Goal: Task Accomplishment & Management: Manage account settings

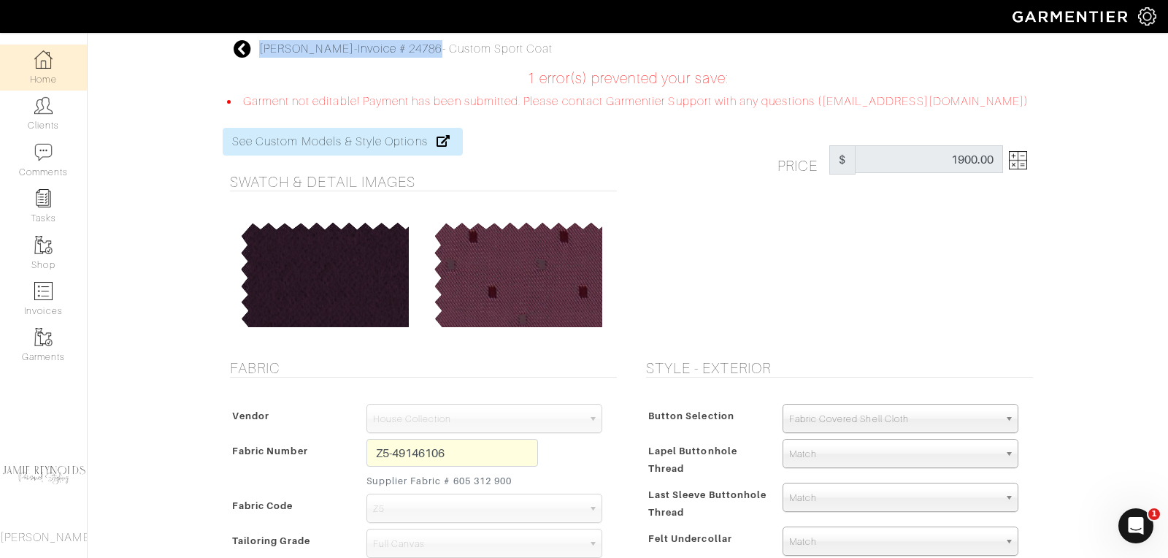
click at [48, 66] on img at bounding box center [43, 59] width 18 height 18
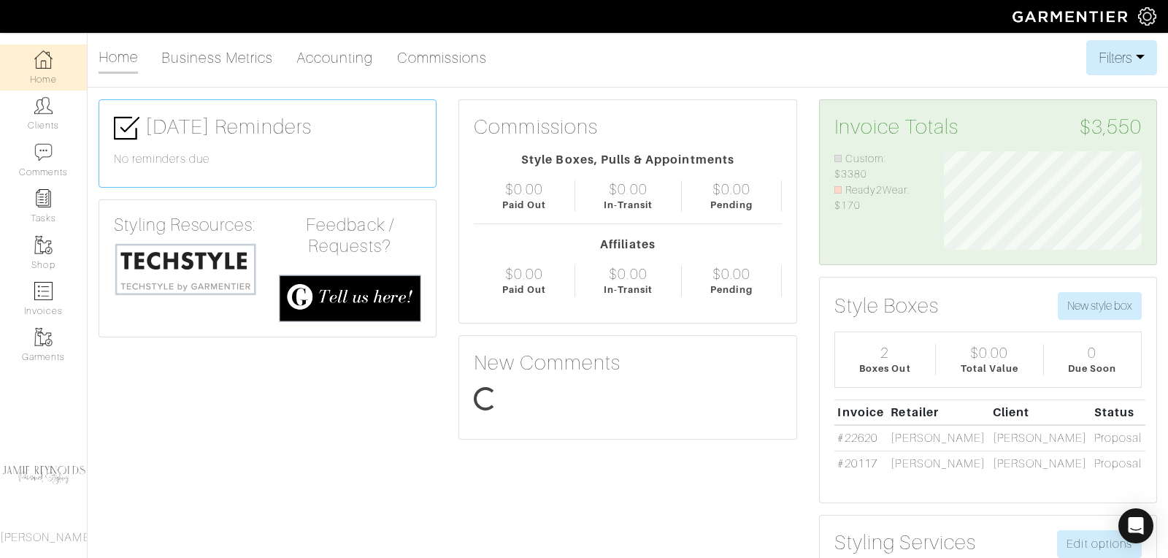
click at [43, 69] on link "Home" at bounding box center [43, 68] width 87 height 46
click at [1131, 56] on button "Filters" at bounding box center [1121, 57] width 71 height 35
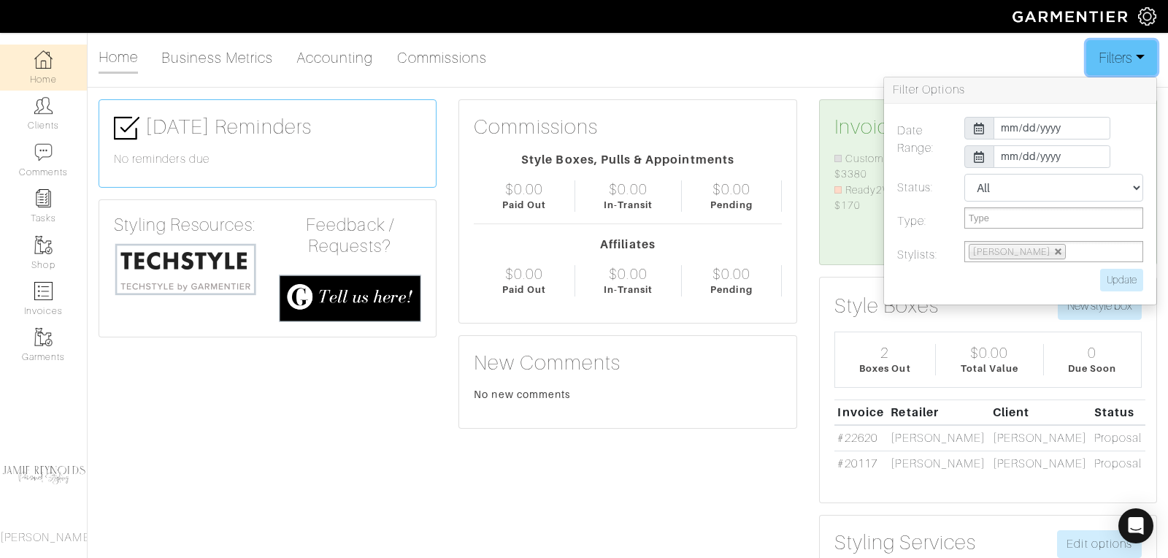
click at [1131, 56] on button "Filters" at bounding box center [1121, 57] width 71 height 35
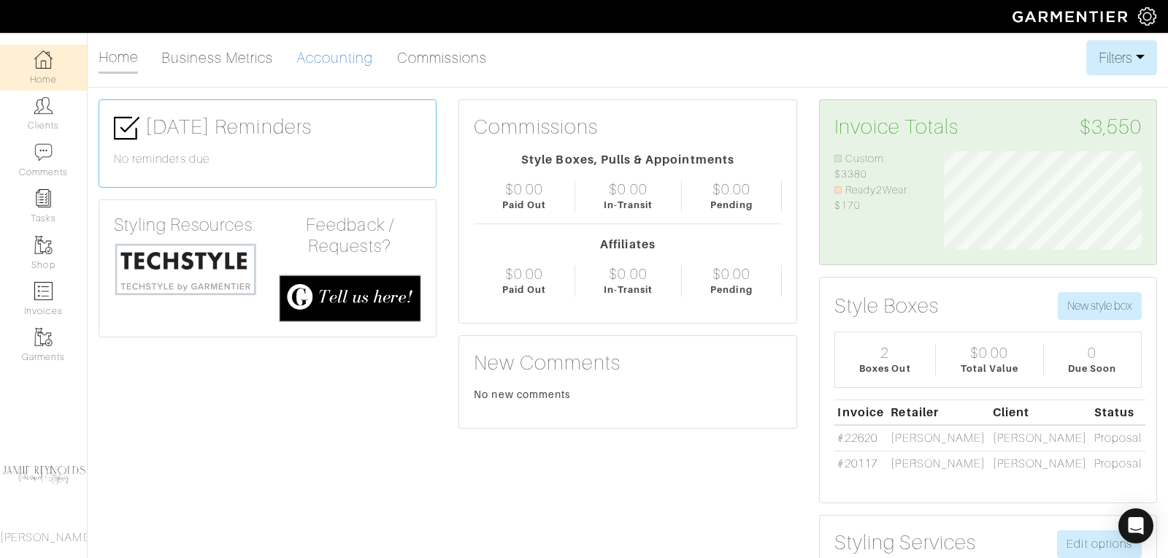
click at [351, 53] on link "Accounting" at bounding box center [334, 57] width 77 height 29
select select
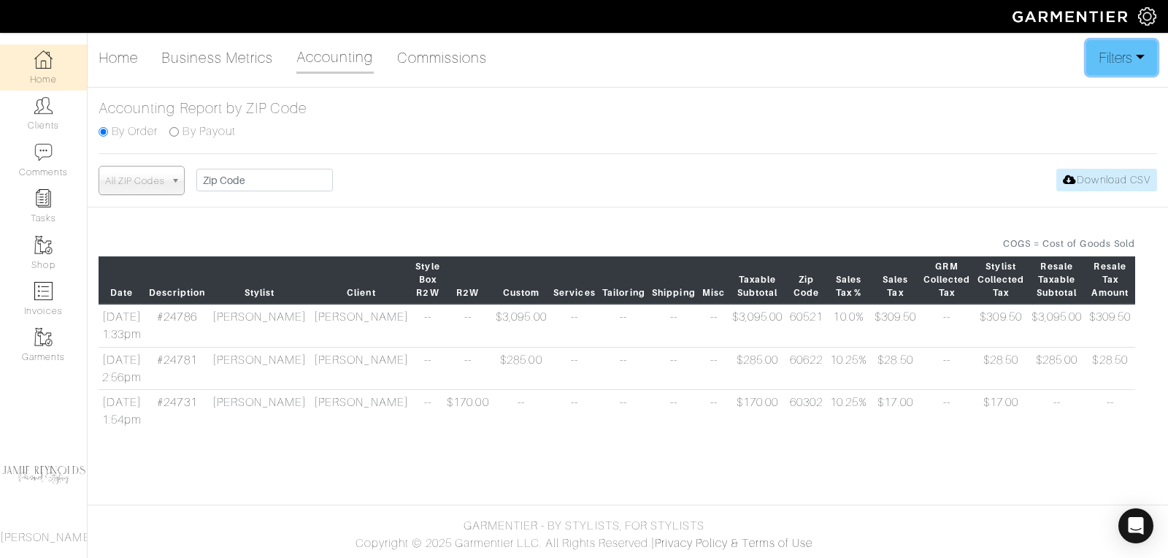
click at [1151, 58] on button "Filters" at bounding box center [1121, 57] width 71 height 35
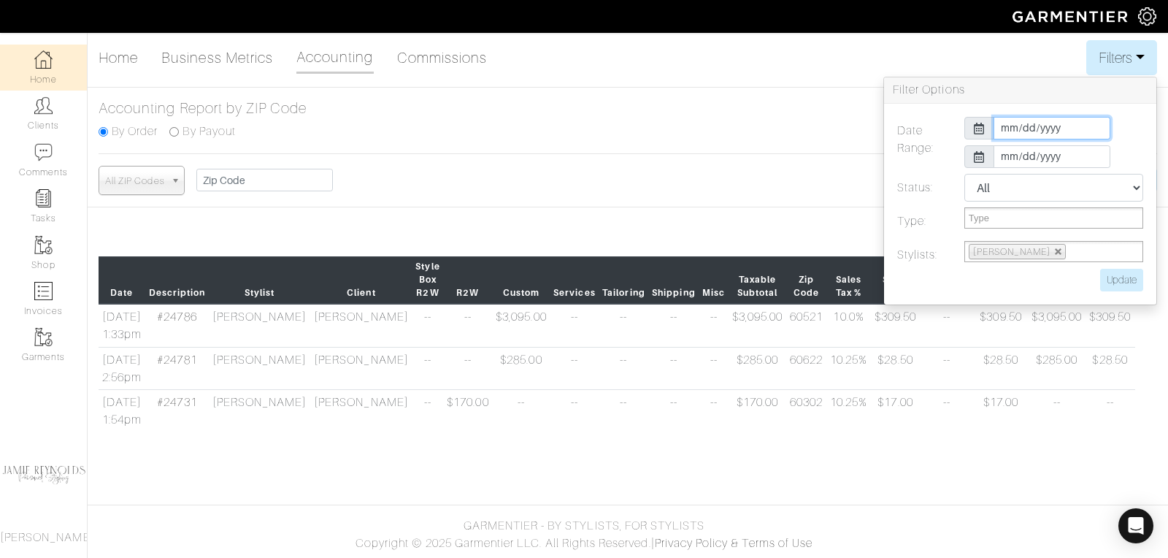
click at [1044, 126] on input "[DATE]" at bounding box center [1052, 128] width 117 height 23
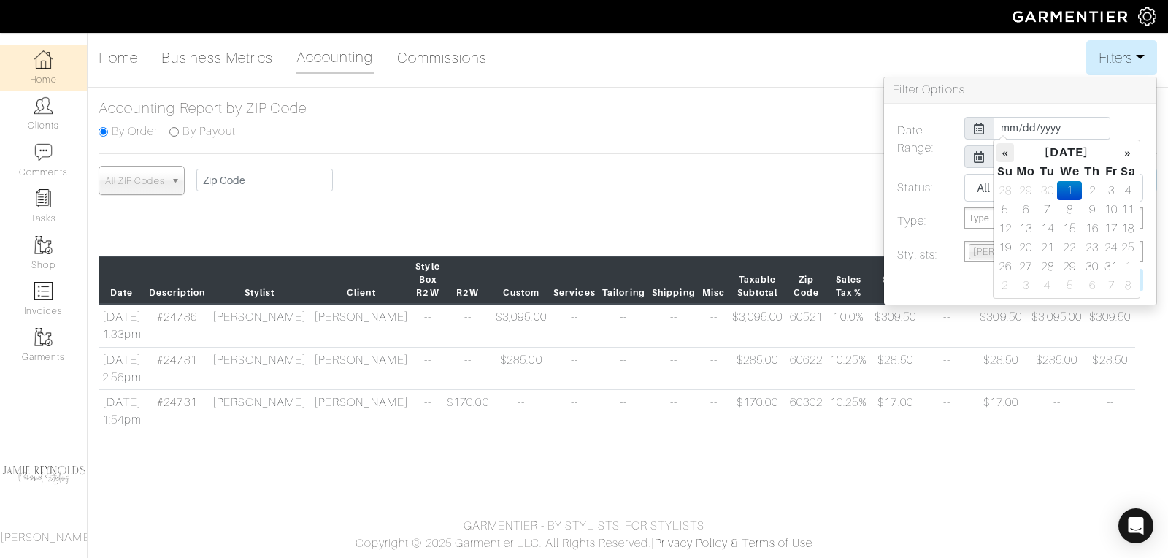
click at [1009, 153] on th "«" at bounding box center [1005, 152] width 18 height 19
click at [1024, 189] on td "1" at bounding box center [1026, 190] width 24 height 19
type input "[DATE]"
click at [1064, 74] on div "Home Business Metrics Accounting Commissions Filters Filter Options Date Range:…" at bounding box center [584, 242] width 1168 height 404
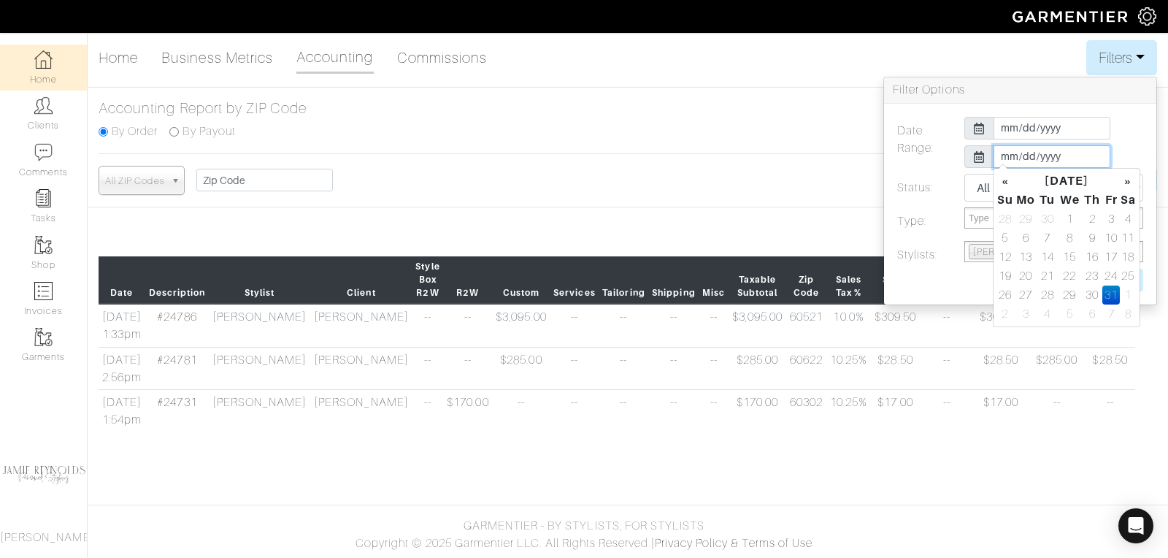
click at [1052, 157] on input "[DATE]" at bounding box center [1052, 156] width 117 height 23
click at [1048, 214] on td "30" at bounding box center [1048, 219] width 20 height 19
type input "[DATE]"
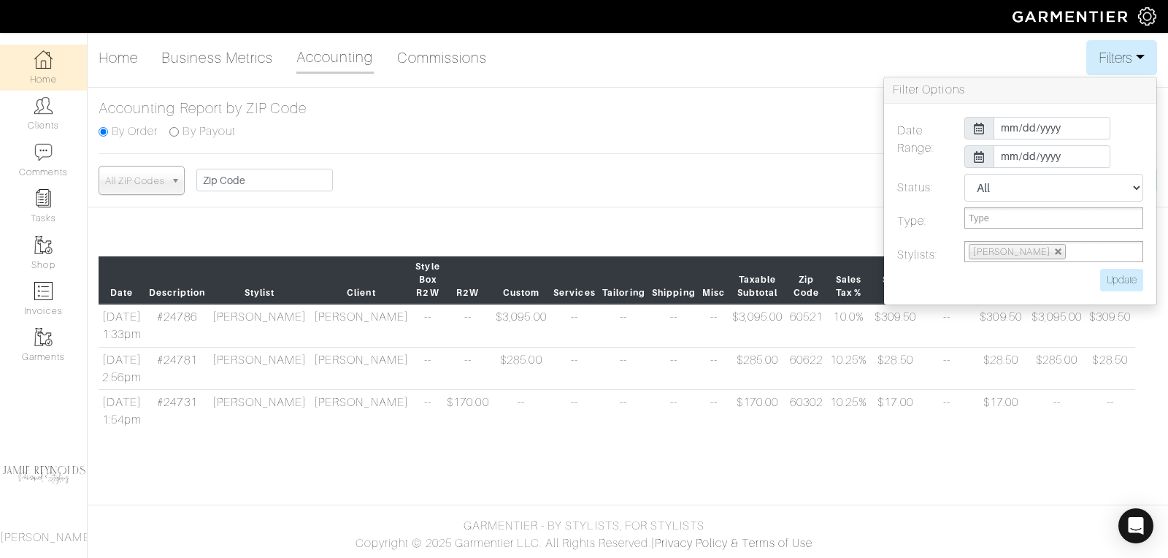
click at [1114, 119] on div "[DATE]" at bounding box center [1053, 128] width 201 height 23
click at [1130, 277] on input "Update" at bounding box center [1121, 280] width 43 height 23
type input "Update"
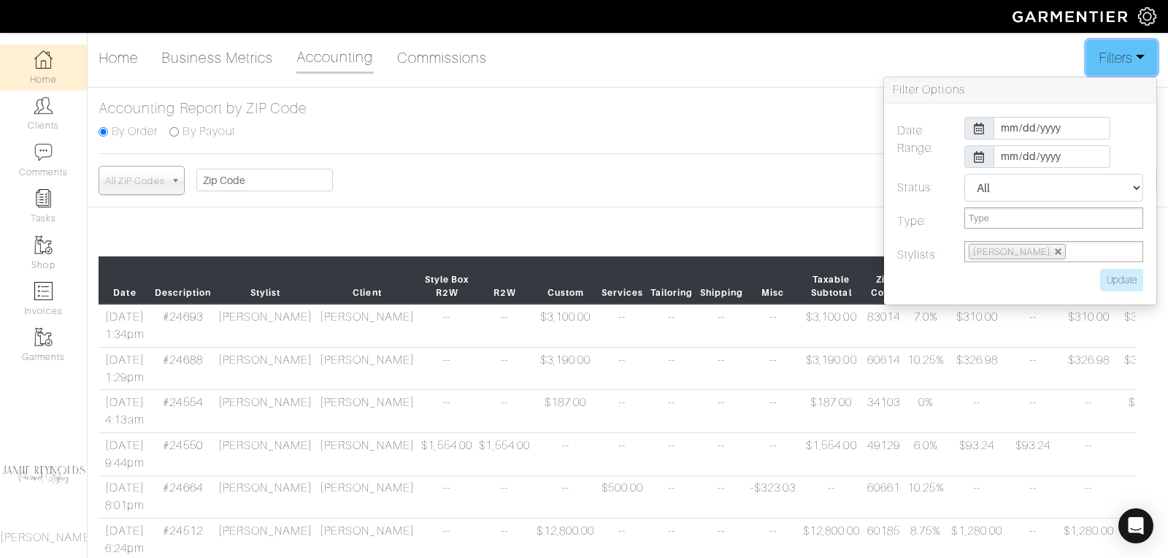
click at [1138, 61] on button "Filters" at bounding box center [1121, 57] width 71 height 35
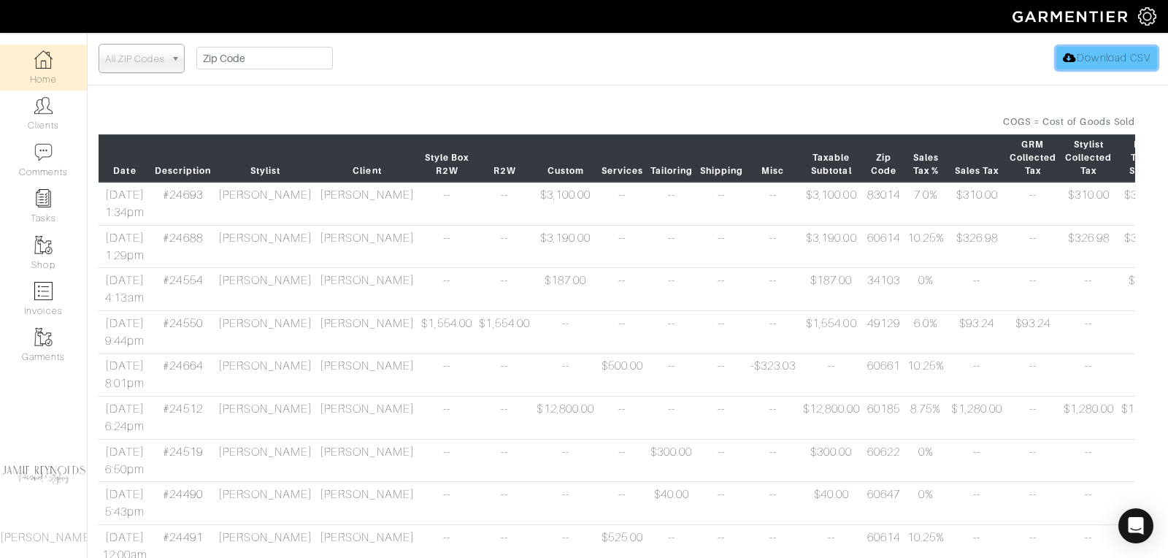
click at [1124, 53] on link "Download CSV" at bounding box center [1106, 58] width 101 height 23
